Goal: Task Accomplishment & Management: Manage account settings

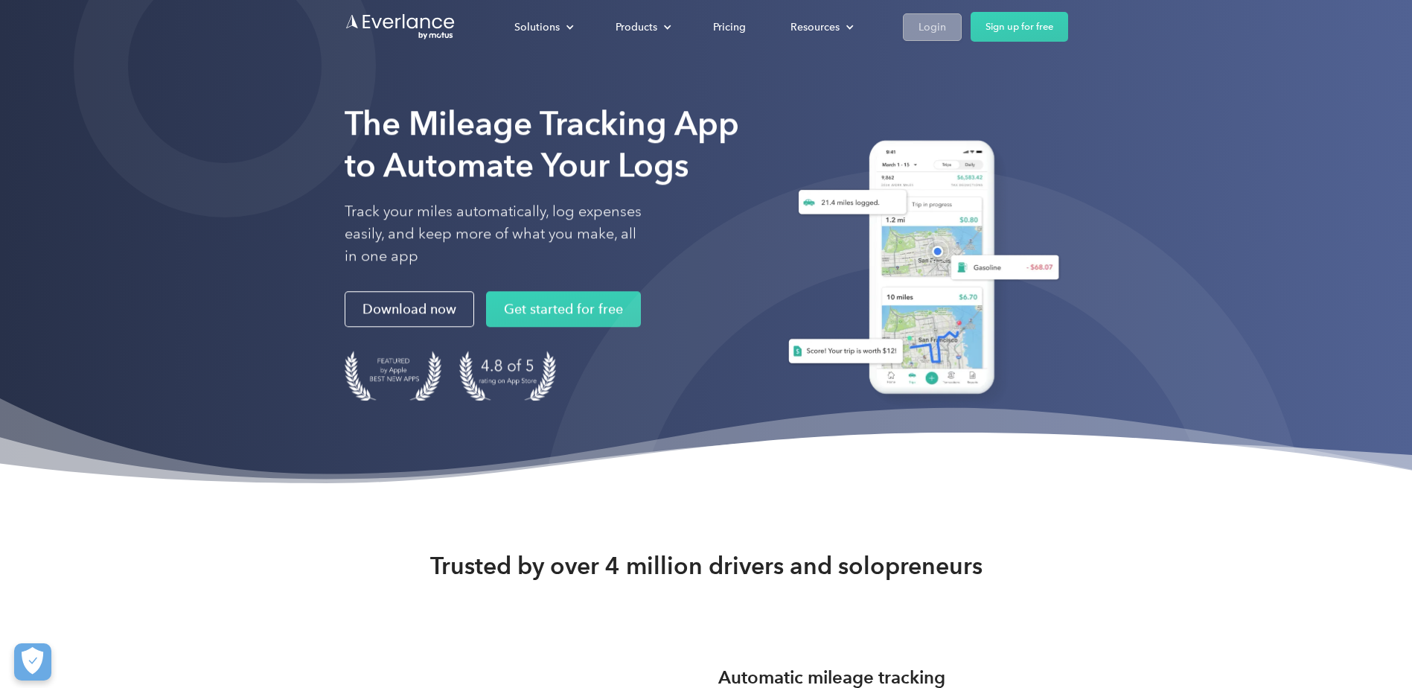
click at [928, 13] on link "Login" at bounding box center [932, 27] width 59 height 28
